Goal: Task Accomplishment & Management: Complete application form

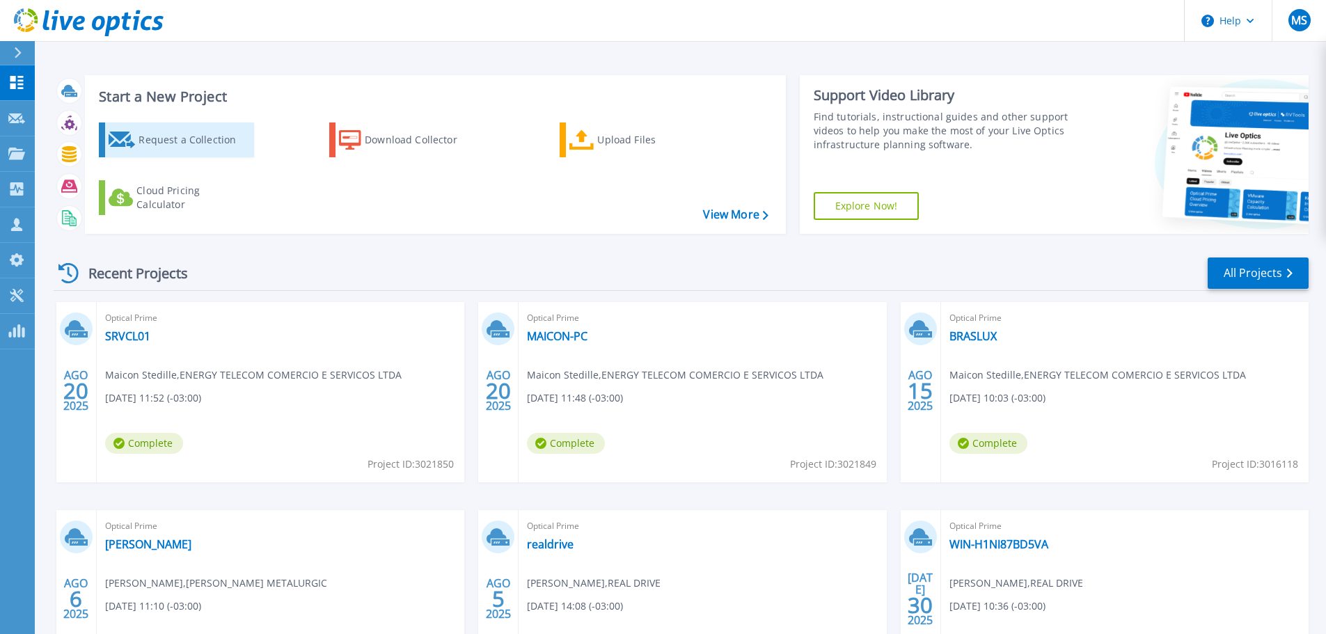
click at [193, 127] on div "Request a Collection" at bounding box center [194, 140] width 111 height 28
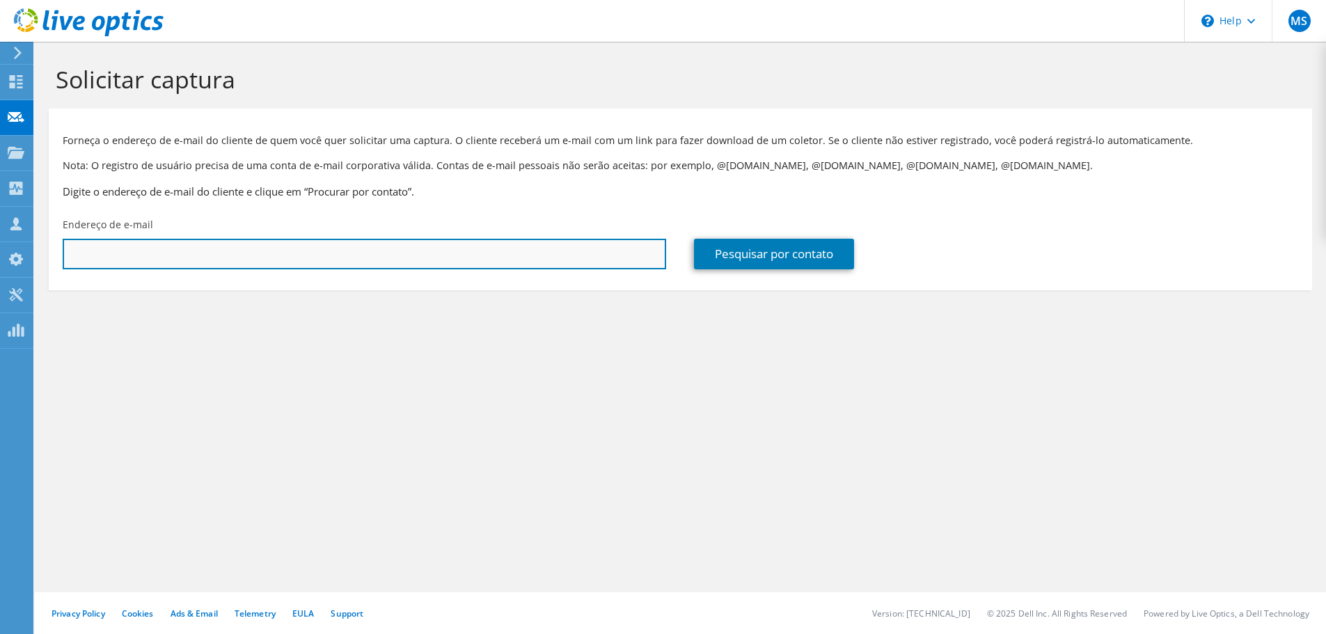
click at [214, 254] on input "text" at bounding box center [365, 254] width 604 height 31
drag, startPoint x: 159, startPoint y: 249, endPoint x: -36, endPoint y: 257, distance: 194.4
click at [0, 257] on html "MS [GEOGRAPHIC_DATA] [EMAIL_ADDRESS][DOMAIN_NAME] ENERGY TELECOM COMERCIO E SER…" at bounding box center [663, 317] width 1326 height 634
drag, startPoint x: -104, startPoint y: 255, endPoint x: -214, endPoint y: 255, distance: 109.3
click at [0, 255] on html "MS [GEOGRAPHIC_DATA] [EMAIL_ADDRESS][DOMAIN_NAME] ENERGY TELECOM COMERCIO E SER…" at bounding box center [663, 317] width 1326 height 634
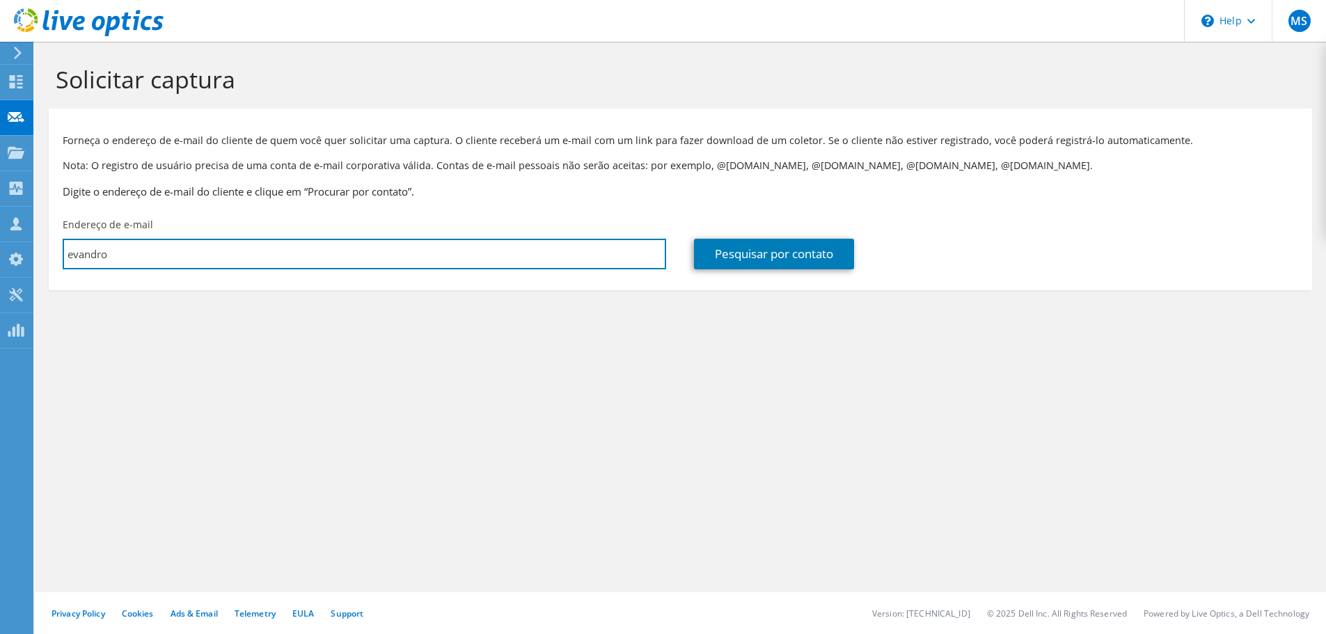
paste input ".[EMAIL_ADDRESS][DOMAIN_NAME]"
type input "[EMAIL_ADDRESS][DOMAIN_NAME]"
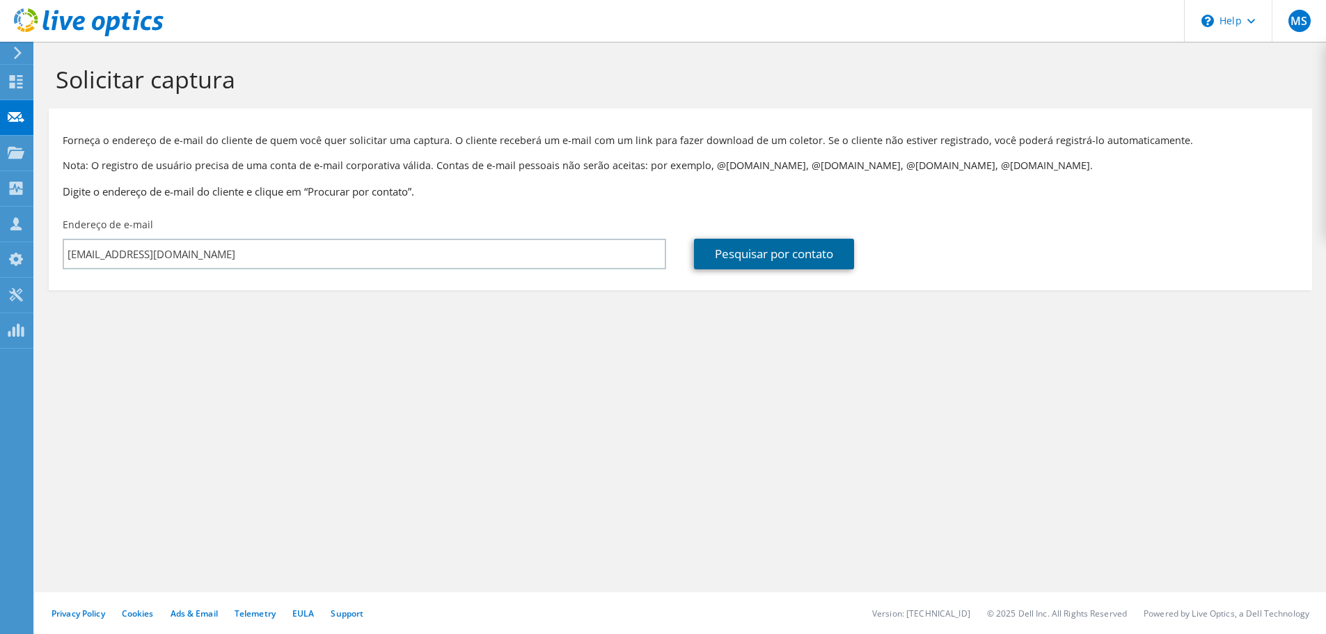
click at [788, 259] on link "Pesquisar por contato" at bounding box center [774, 254] width 160 height 31
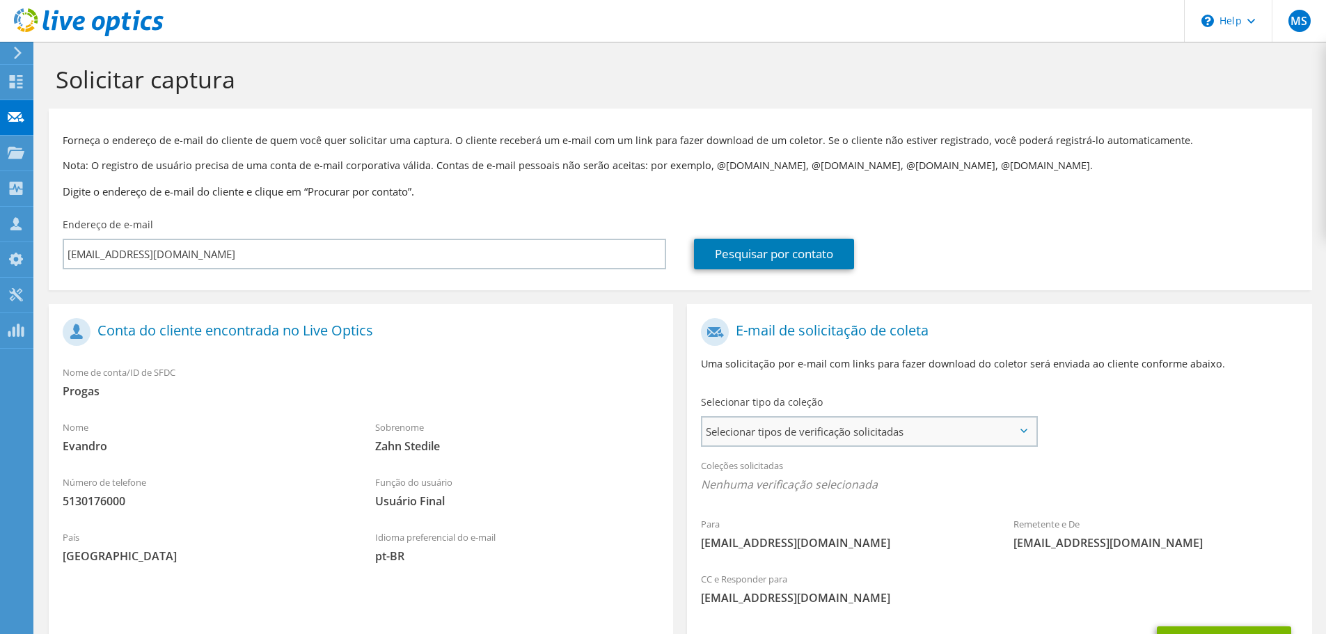
click at [868, 436] on span "Selecionar tipos de verificação solicitadas" at bounding box center [870, 432] width 334 height 28
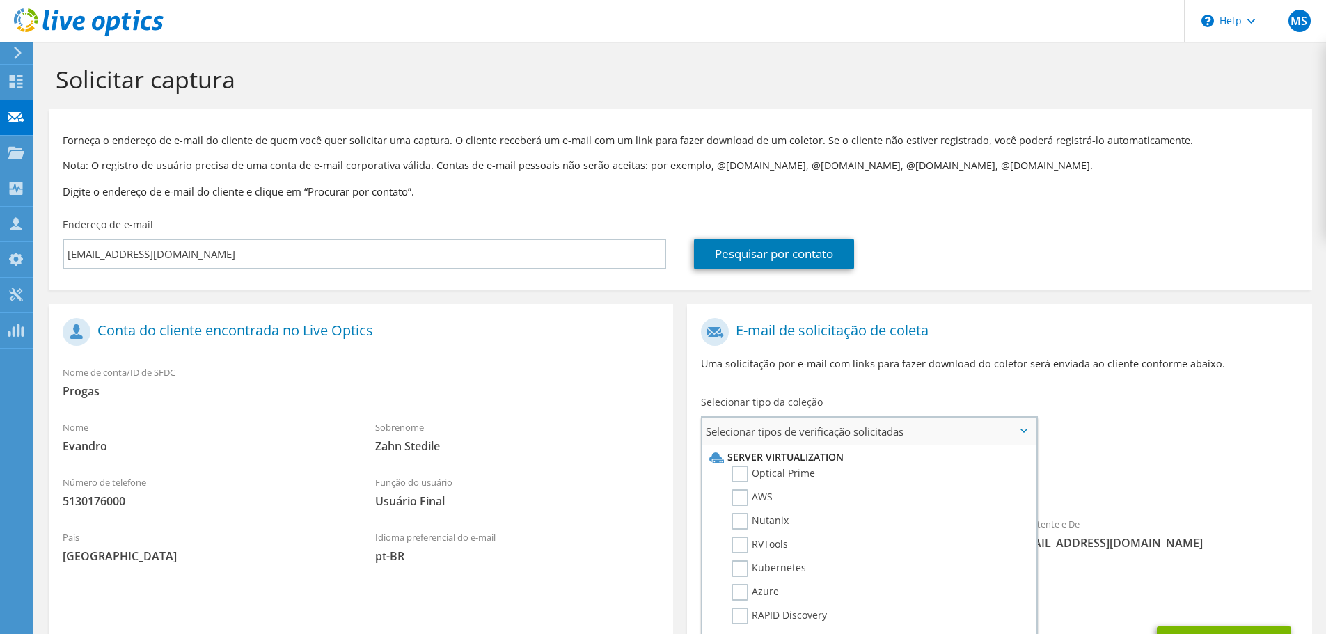
scroll to position [70, 0]
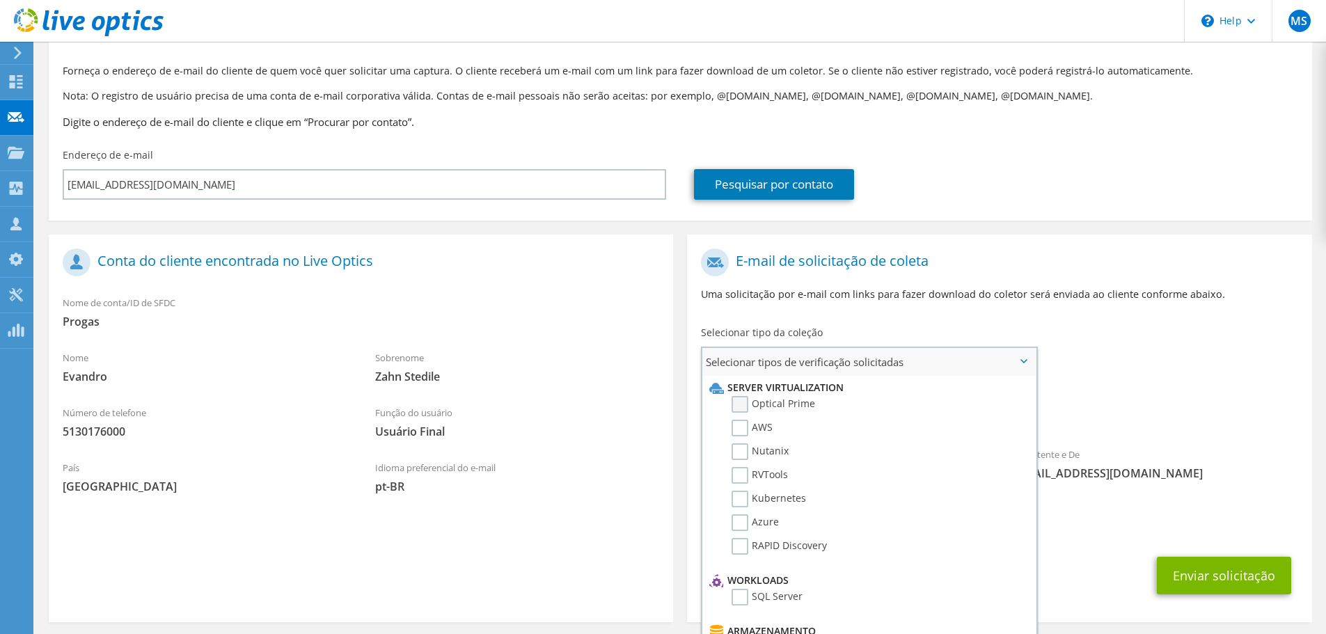
click at [744, 401] on label "Optical Prime" at bounding box center [774, 404] width 84 height 17
click at [0, 0] on input "Optical Prime" at bounding box center [0, 0] width 0 height 0
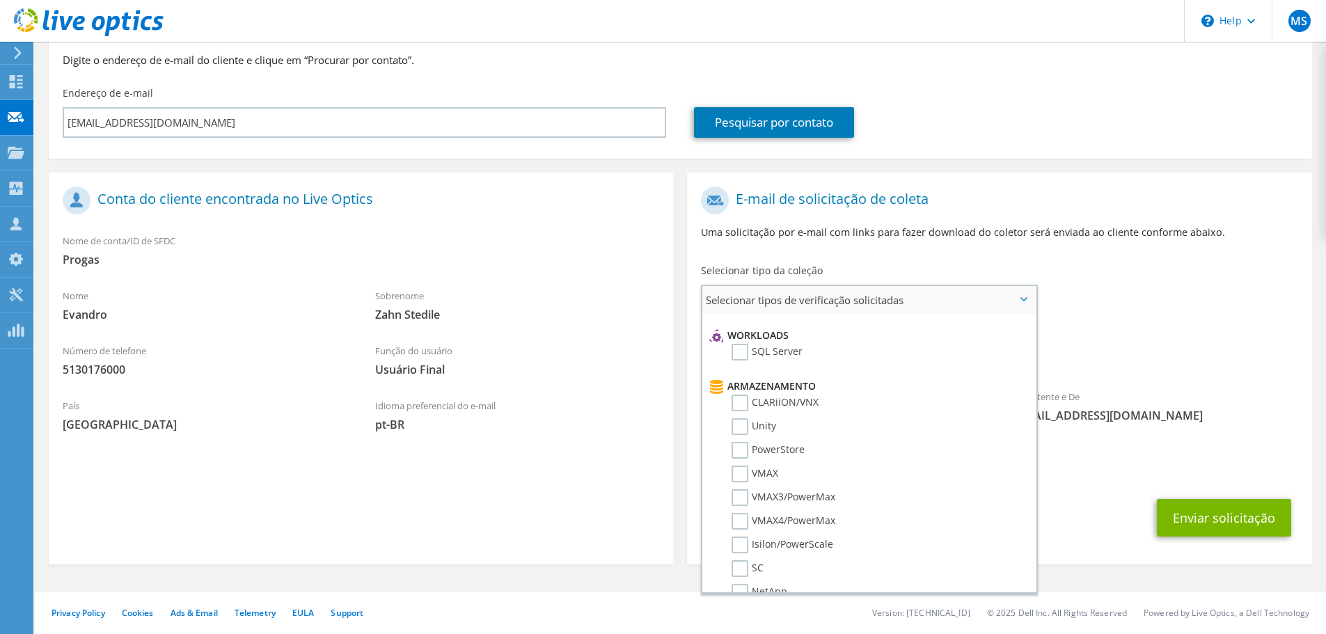
scroll to position [201, 0]
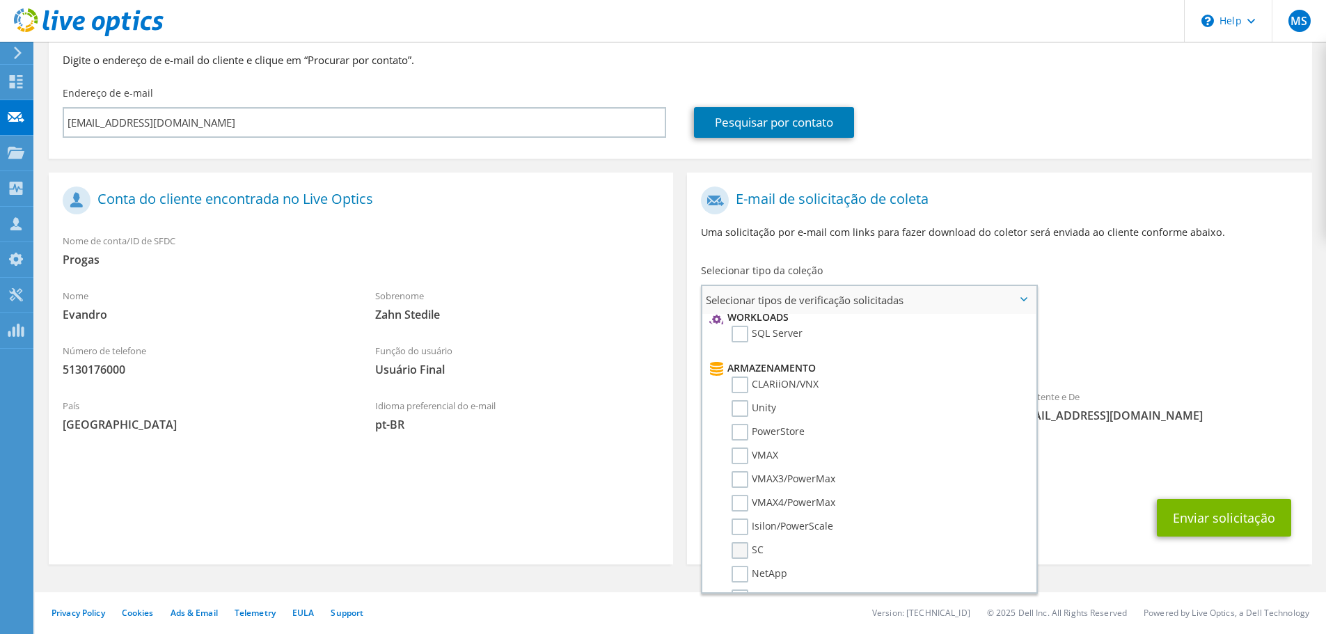
click at [740, 543] on label "SC" at bounding box center [748, 550] width 32 height 17
click at [0, 0] on input "SC" at bounding box center [0, 0] width 0 height 0
click at [1113, 513] on div "Enviar solicitação" at bounding box center [999, 518] width 625 height 52
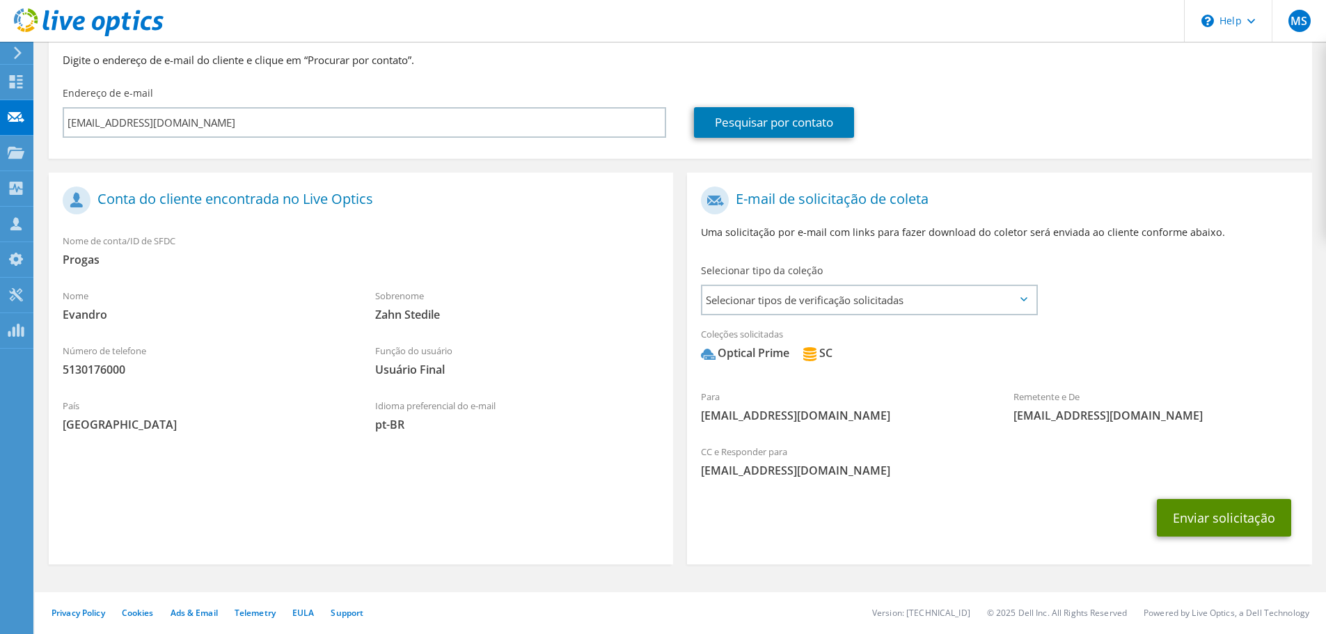
click at [1228, 518] on button "Enviar solicitação" at bounding box center [1224, 518] width 134 height 38
